Goal: Task Accomplishment & Management: Manage account settings

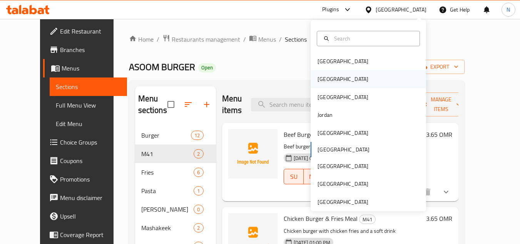
click at [384, 77] on div "[GEOGRAPHIC_DATA]" at bounding box center [369, 79] width 116 height 18
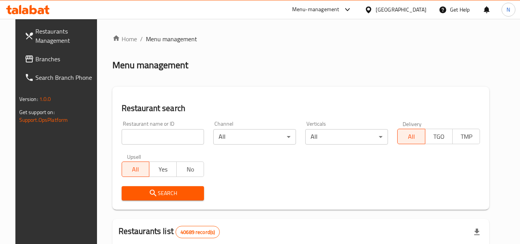
click at [137, 126] on div "Restaurant name or ID Restaurant name or ID" at bounding box center [163, 132] width 83 height 23
click at [139, 135] on input "search" at bounding box center [163, 136] width 83 height 15
paste input "omnia hamdy"
click at [153, 129] on input "omnia hamdy" at bounding box center [163, 136] width 83 height 15
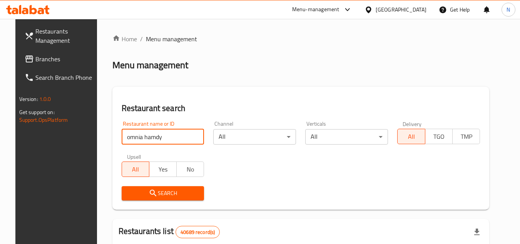
click at [153, 129] on input "omnia hamdy" at bounding box center [163, 136] width 83 height 15
paste input "625420 A"
type input "625420"
click button "Search" at bounding box center [163, 193] width 83 height 14
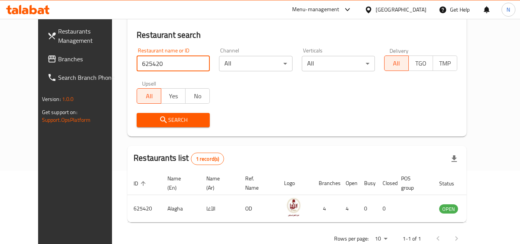
scroll to position [93, 0]
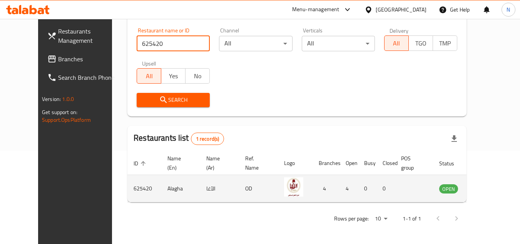
click at [485, 188] on icon "enhanced table" at bounding box center [484, 188] width 9 height 9
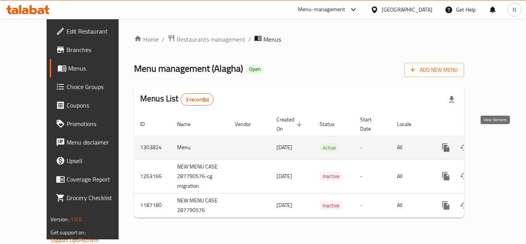
click at [497, 143] on icon "enhanced table" at bounding box center [501, 147] width 9 height 9
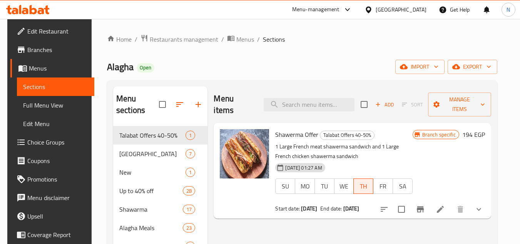
click at [34, 140] on span "Choice Groups" at bounding box center [57, 142] width 61 height 9
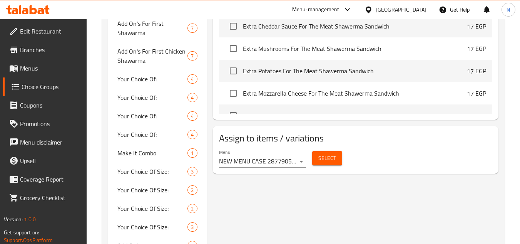
scroll to position [424, 0]
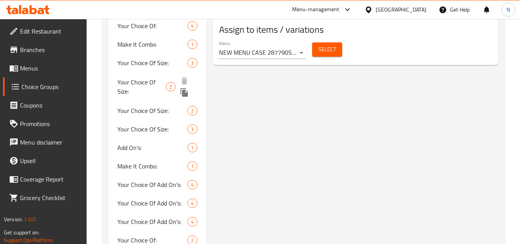
click at [142, 72] on div "Your Choice Of Size: 2" at bounding box center [157, 86] width 98 height 29
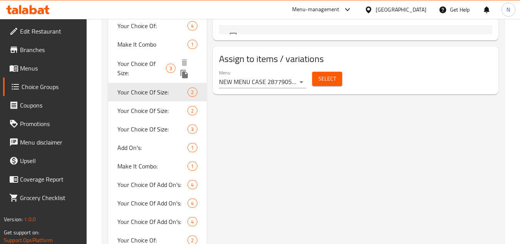
type input "Your Choice Of Size:"
type input "إختيارك من الحجم:"
type input "1"
click at [146, 66] on span "Your Choice Of Size:" at bounding box center [141, 68] width 49 height 18
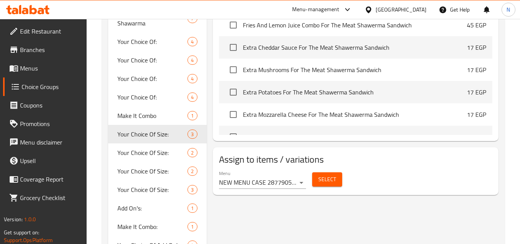
scroll to position [385, 0]
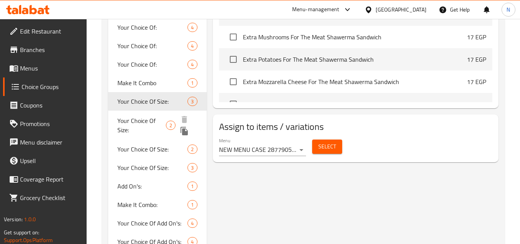
click at [131, 119] on span "Your Choice Of Size:" at bounding box center [141, 125] width 49 height 18
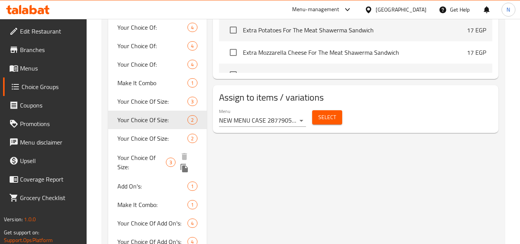
click at [143, 164] on span "Your Choice Of Size:" at bounding box center [141, 162] width 49 height 18
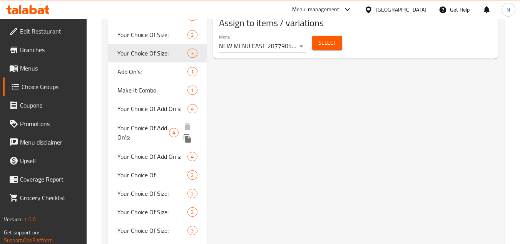
scroll to position [539, 0]
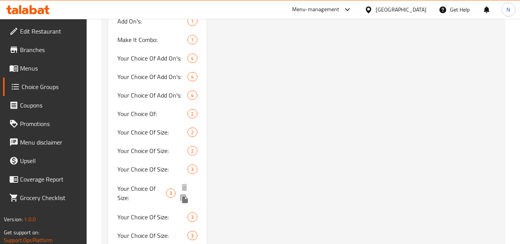
click at [150, 196] on span "Your Choice Of Size:" at bounding box center [141, 193] width 49 height 18
type input "Your Choice Of Size:"
type input "إختيارك من الحجم:"
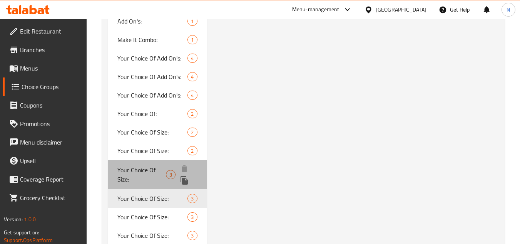
click at [145, 173] on span "Your Choice Of Size:" at bounding box center [141, 174] width 49 height 18
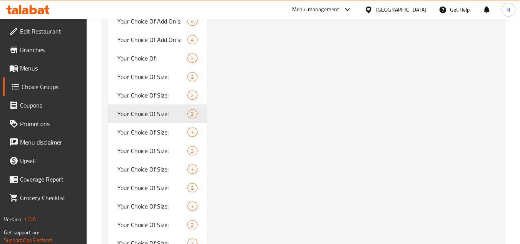
scroll to position [616, 0]
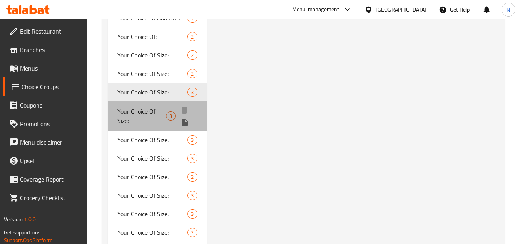
click at [143, 112] on span "Your Choice Of Size:" at bounding box center [141, 116] width 49 height 18
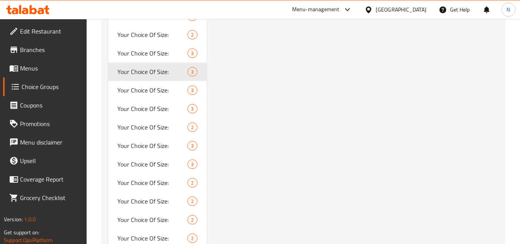
scroll to position [655, 0]
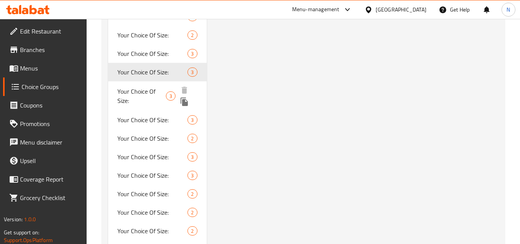
click at [141, 88] on span "Your Choice Of Size:" at bounding box center [141, 96] width 49 height 18
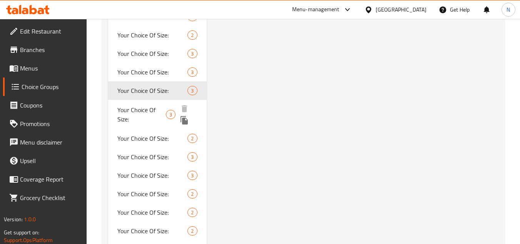
click at [133, 114] on span "Your Choice Of Size:" at bounding box center [141, 114] width 49 height 18
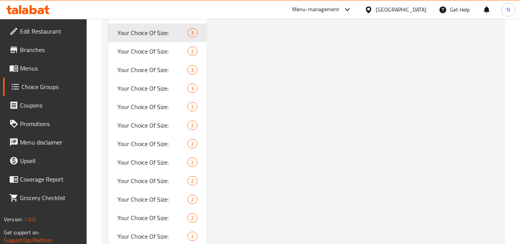
scroll to position [732, 0]
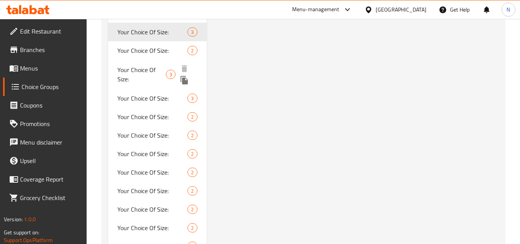
click at [131, 72] on span "Your Choice Of Size:" at bounding box center [141, 74] width 49 height 18
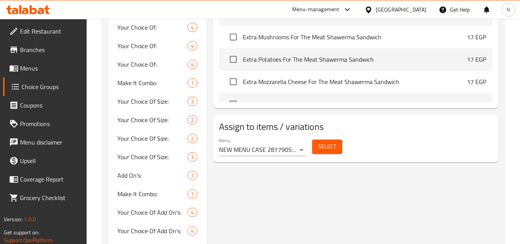
scroll to position [655, 0]
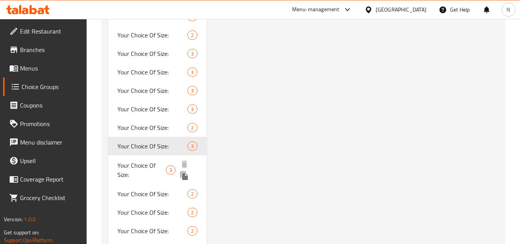
click at [147, 172] on span "Your Choice Of Size:" at bounding box center [141, 170] width 49 height 18
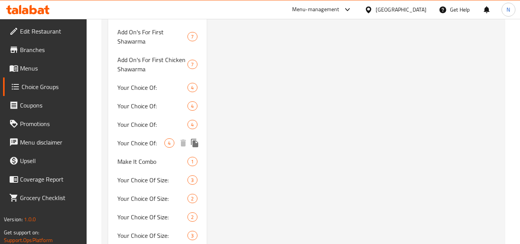
scroll to position [1464, 0]
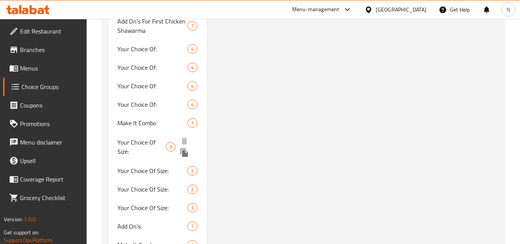
click at [132, 148] on span "Your Choice Of Size:" at bounding box center [141, 147] width 49 height 18
type input "Your Choice Of Size:"
type input "إختيارك من الحجم:"
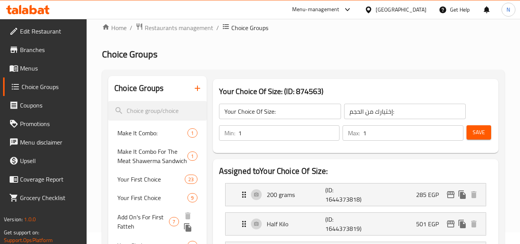
scroll to position [0, 0]
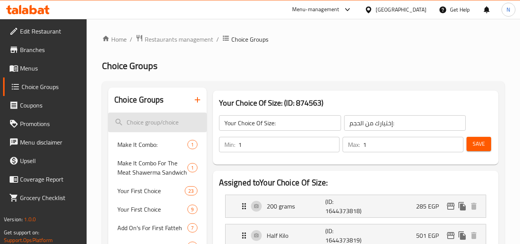
click at [183, 119] on input "search" at bounding box center [157, 122] width 98 height 20
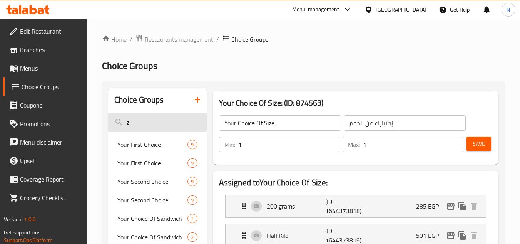
type input "z"
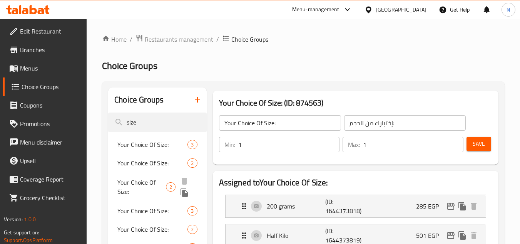
type input "size"
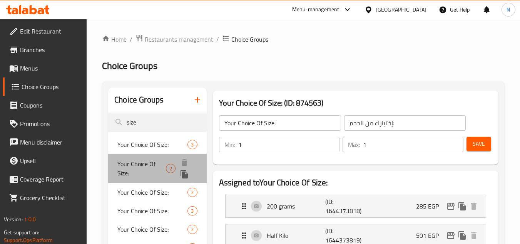
click at [149, 164] on span "Your Choice Of Size:" at bounding box center [141, 168] width 49 height 18
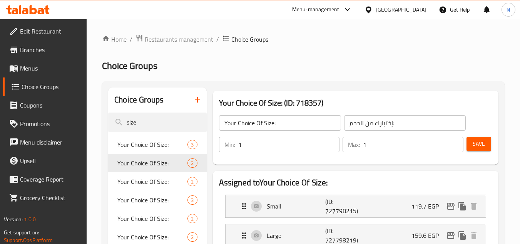
scroll to position [77, 0]
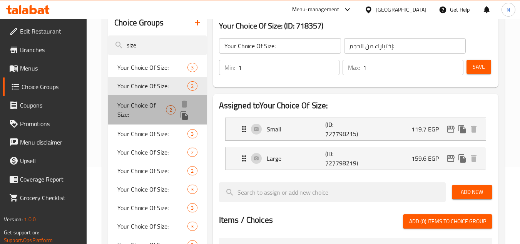
click at [150, 109] on span "Your Choice Of Size:" at bounding box center [141, 110] width 49 height 18
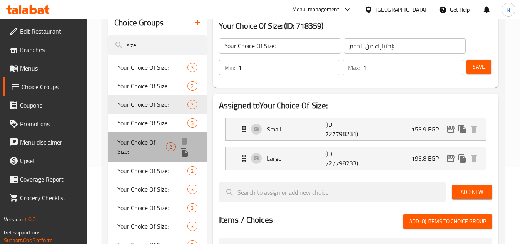
click at [125, 153] on span "Your Choice Of Size:" at bounding box center [141, 147] width 49 height 18
type input "Your Choice Of Size:"
type input "إختيارك من الحجم:"
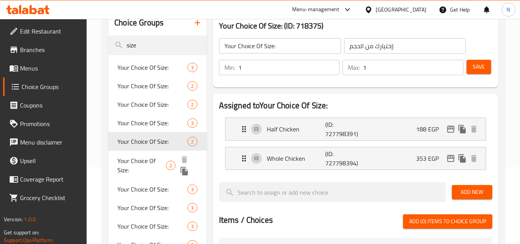
click at [139, 163] on span "Your Choice Of Size:" at bounding box center [141, 165] width 49 height 18
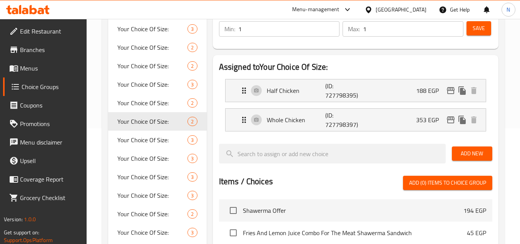
scroll to position [154, 0]
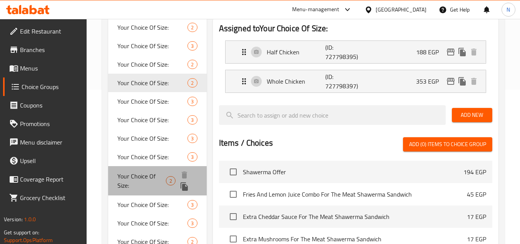
click at [136, 178] on span "Your Choice Of Size:" at bounding box center [141, 180] width 49 height 18
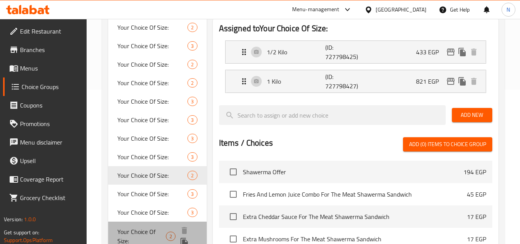
click at [145, 239] on span "Your Choice Of Size:" at bounding box center [141, 236] width 49 height 18
type input "Your Choice Of Size:"
type input "إختيارك من الحجم :"
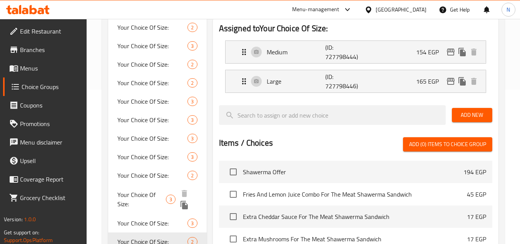
scroll to position [231, 0]
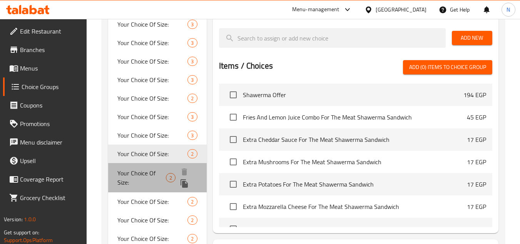
click at [122, 176] on span "Your Choice Of Size:" at bounding box center [141, 177] width 49 height 18
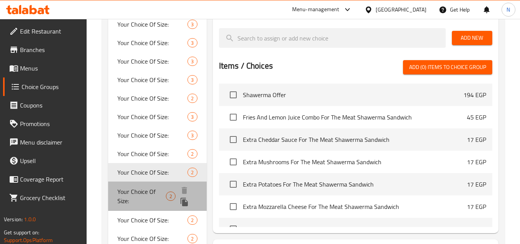
click at [130, 202] on span "Your Choice Of Size:" at bounding box center [141, 196] width 49 height 18
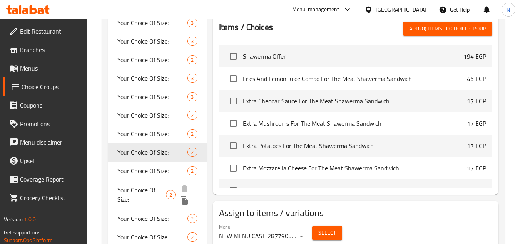
scroll to position [308, 0]
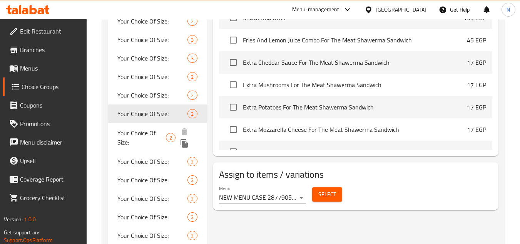
click at [134, 137] on span "Your Choice Of Size:" at bounding box center [141, 137] width 49 height 18
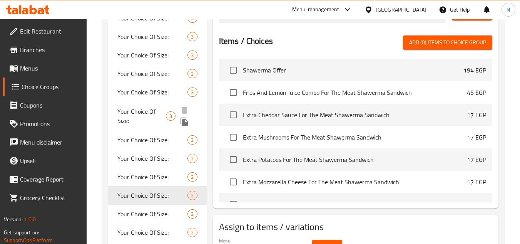
scroll to position [270, 0]
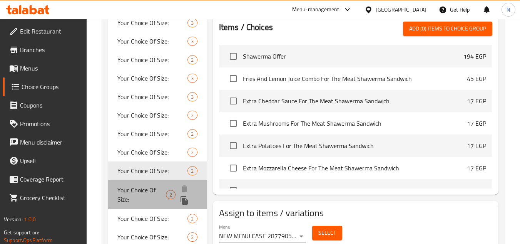
click at [129, 195] on span "Your Choice Of Size:" at bounding box center [141, 194] width 49 height 18
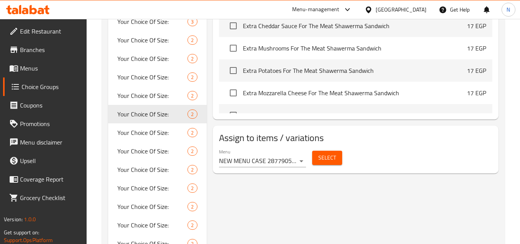
scroll to position [347, 0]
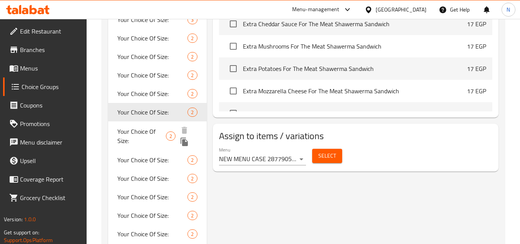
click at [157, 129] on span "Your Choice Of Size:" at bounding box center [141, 136] width 49 height 18
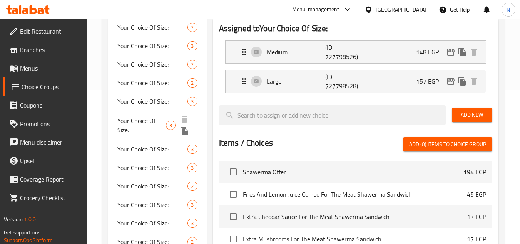
scroll to position [308, 0]
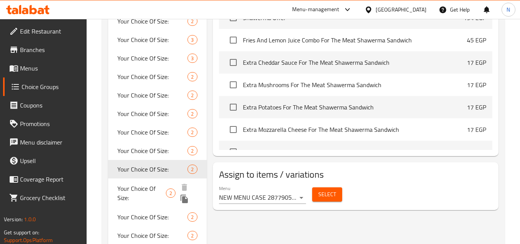
click at [139, 198] on span "Your Choice Of Size:" at bounding box center [141, 193] width 49 height 18
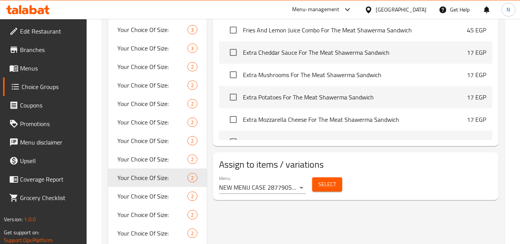
scroll to position [347, 0]
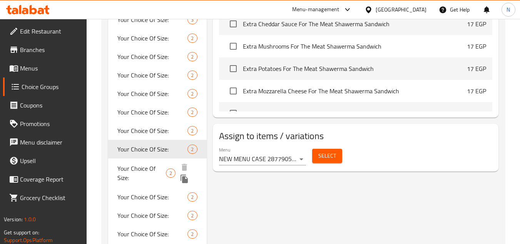
click at [147, 166] on span "Your Choice Of Size:" at bounding box center [141, 173] width 49 height 18
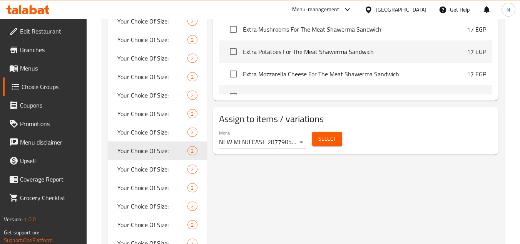
scroll to position [424, 0]
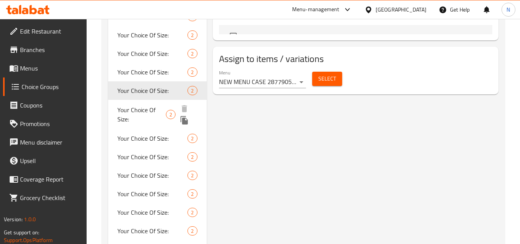
click at [149, 111] on span "Your Choice Of Size:" at bounding box center [141, 114] width 49 height 18
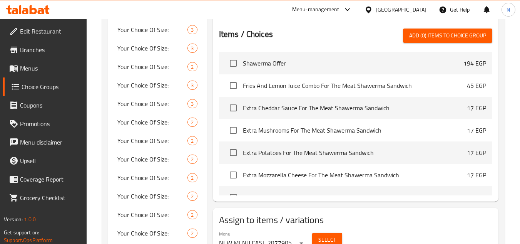
scroll to position [347, 0]
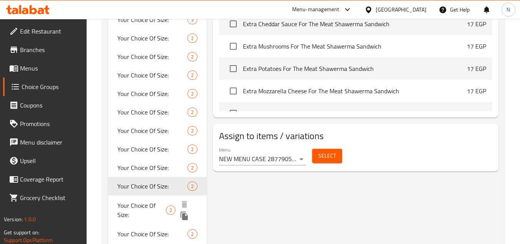
click at [150, 216] on span "Your Choice Of Size:" at bounding box center [141, 210] width 49 height 18
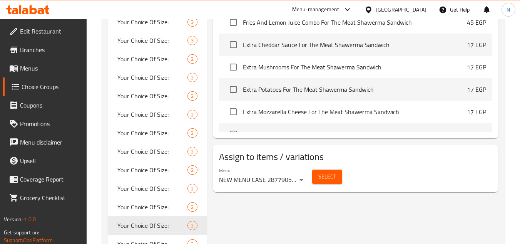
scroll to position [424, 0]
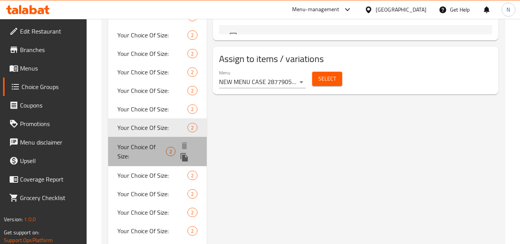
click at [131, 151] on span "Your Choice Of Size:" at bounding box center [141, 151] width 49 height 18
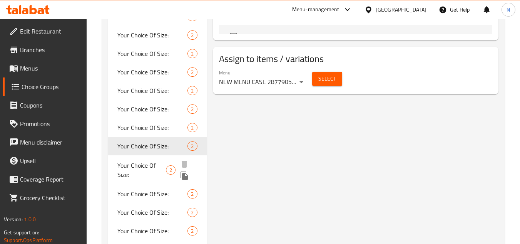
click at [137, 165] on span "Your Choice Of Size:" at bounding box center [141, 170] width 49 height 18
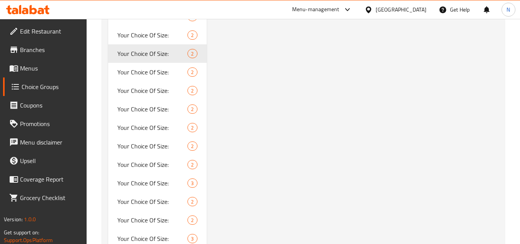
scroll to position [539, 0]
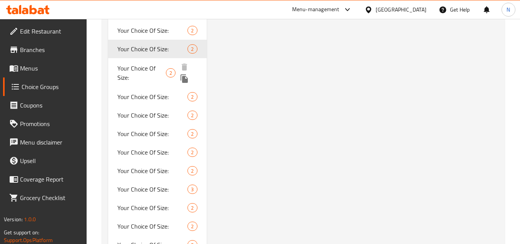
click at [150, 70] on span "Your Choice Of Size:" at bounding box center [141, 73] width 49 height 18
type input "Your Choice Of Size:"
type input "إختيارك من الحجم:"
type input "0"
type input "2"
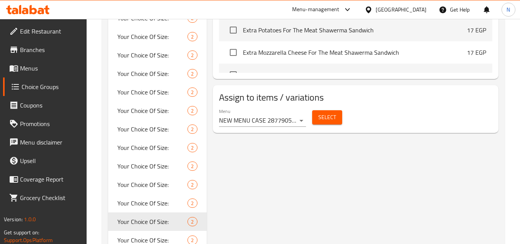
scroll to position [424, 0]
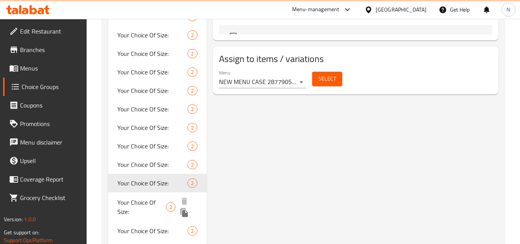
click at [138, 201] on span "Your Choice Of Size:" at bounding box center [141, 207] width 49 height 18
type input "1"
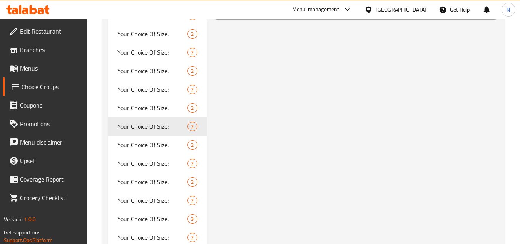
scroll to position [501, 0]
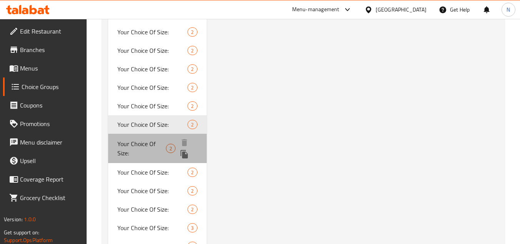
click at [139, 147] on span "Your Choice Of Size:" at bounding box center [141, 148] width 49 height 18
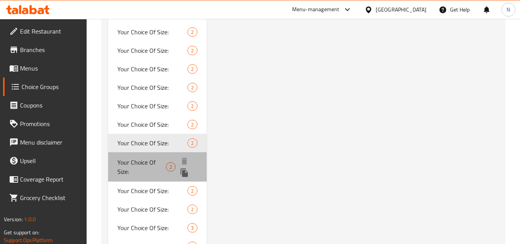
click at [141, 164] on span "Your Choice Of Size:" at bounding box center [141, 167] width 49 height 18
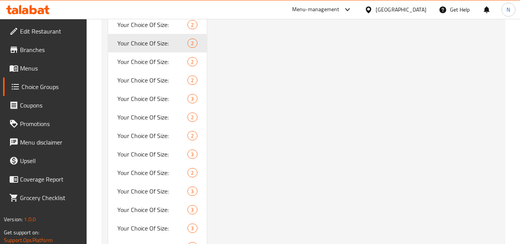
scroll to position [616, 0]
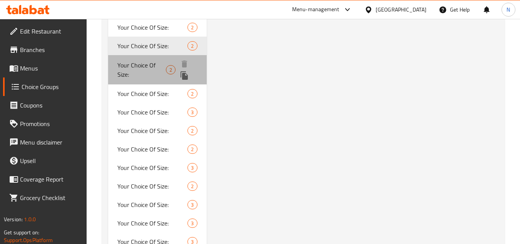
click at [148, 72] on span "Your Choice Of Size:" at bounding box center [141, 69] width 49 height 18
type input "0"
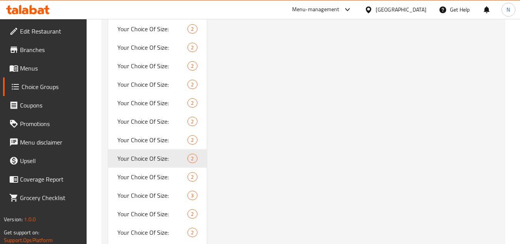
scroll to position [655, 0]
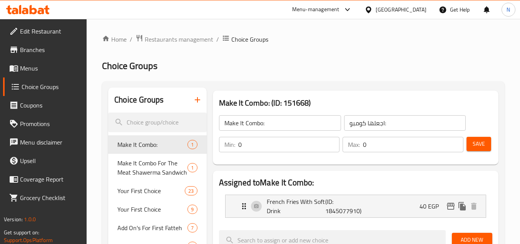
click at [44, 67] on span "Menus" at bounding box center [50, 68] width 61 height 9
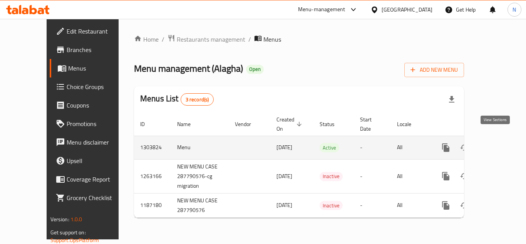
click at [501, 138] on link "enhanced table" at bounding box center [501, 147] width 18 height 18
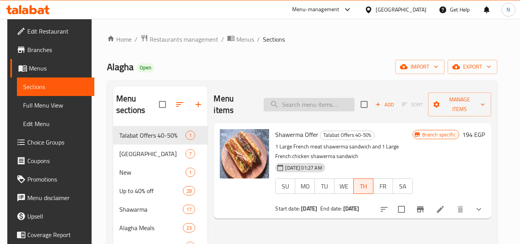
click at [312, 104] on input "search" at bounding box center [309, 104] width 91 height 13
paste input "Fatteh Mix"
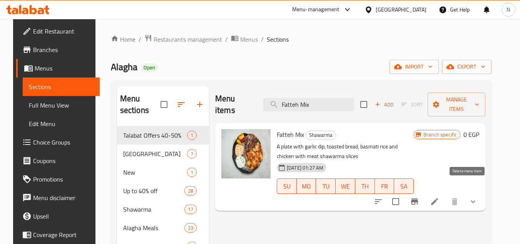
type input "Fatteh Mix"
click at [446, 195] on li at bounding box center [435, 202] width 22 height 14
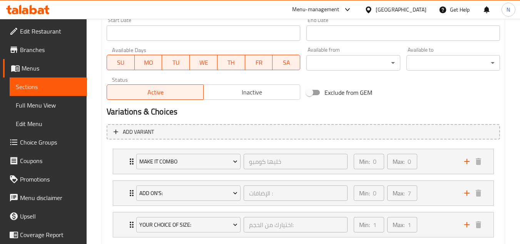
scroll to position [388, 0]
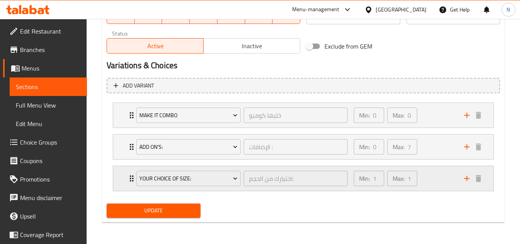
click at [125, 128] on div "Your Choice Of Size: اختيارك من الحجم: ​ Min: 1 ​ Max: 1 ​" at bounding box center [303, 115] width 381 height 25
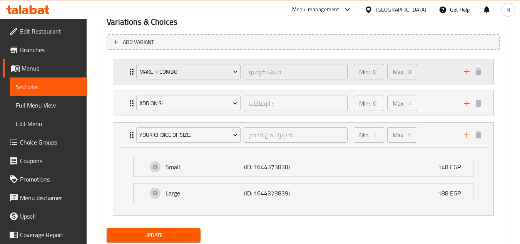
scroll to position [417, 0]
